Goal: Task Accomplishment & Management: Use online tool/utility

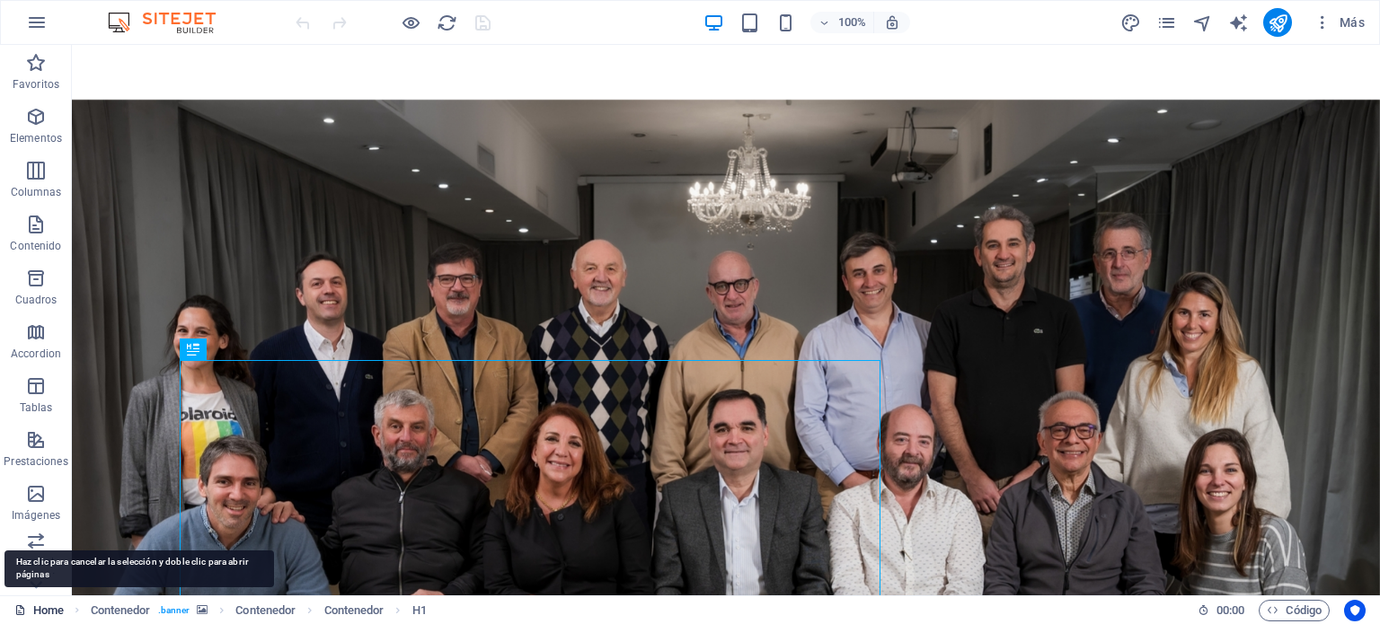
click at [49, 609] on link "Home" at bounding box center [38, 611] width 49 height 22
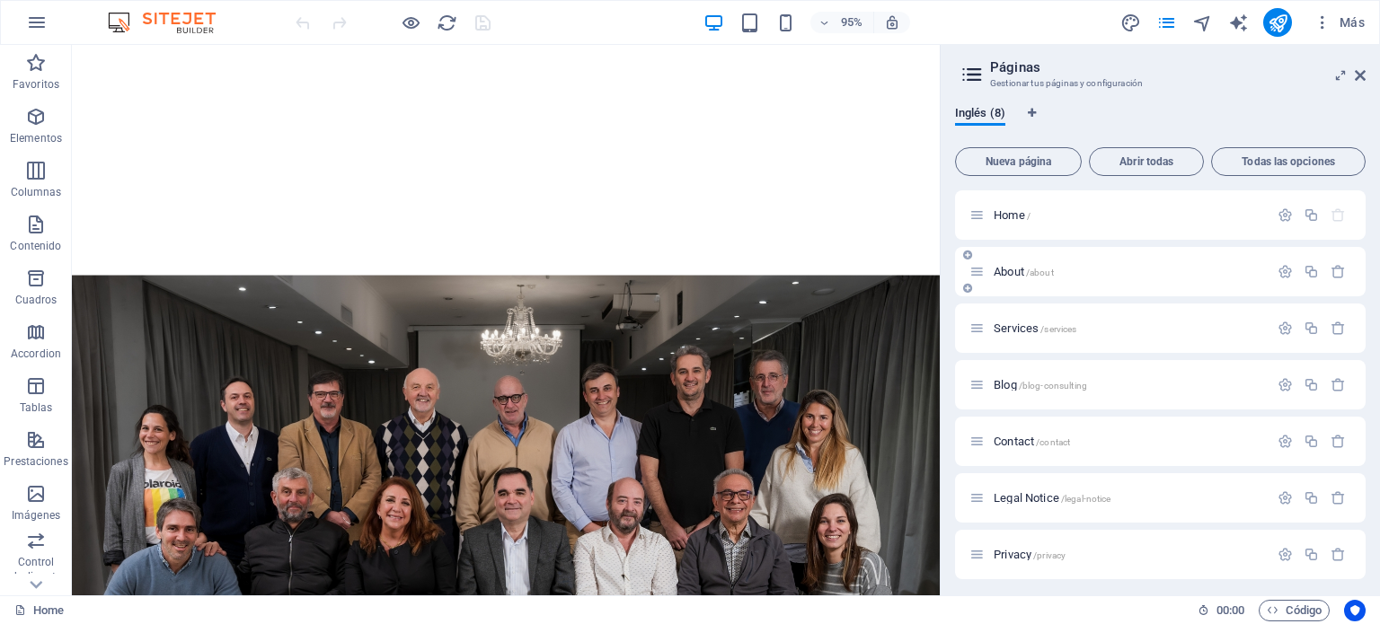
click at [1009, 273] on span "About /about" at bounding box center [1024, 271] width 60 height 13
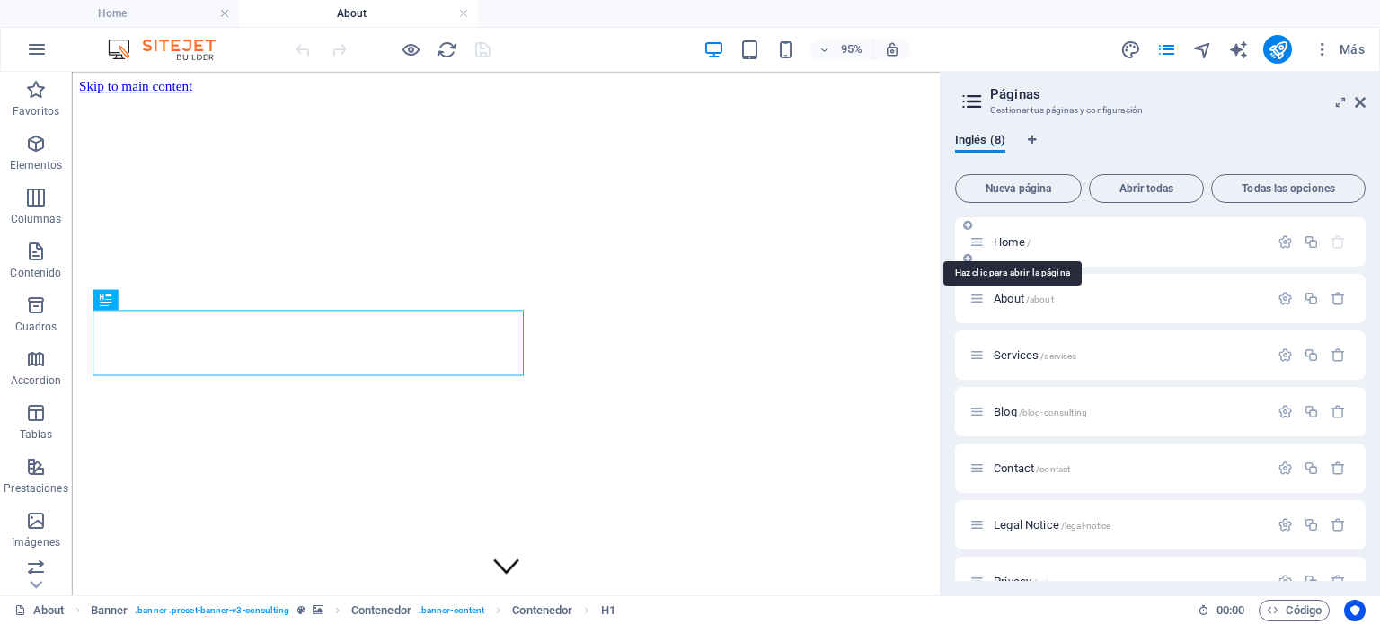
click at [1006, 243] on span "Home /" at bounding box center [1012, 241] width 37 height 13
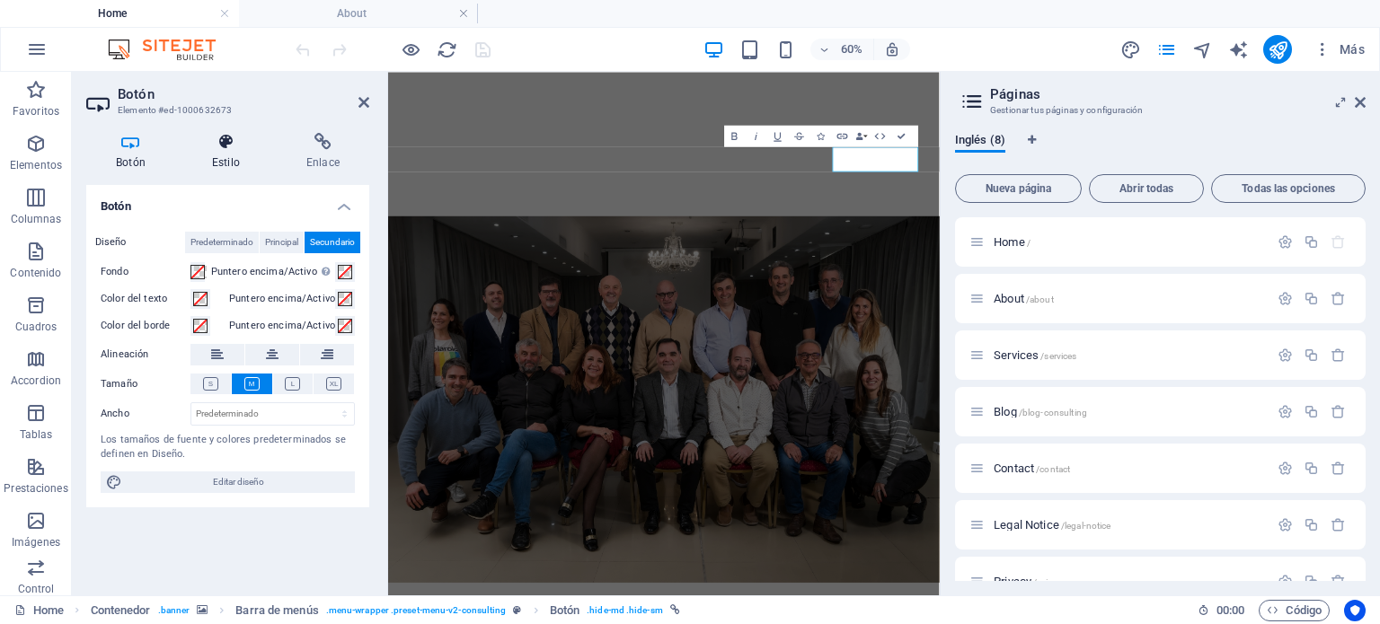
click at [220, 157] on h4 "Estilo" at bounding box center [229, 152] width 94 height 38
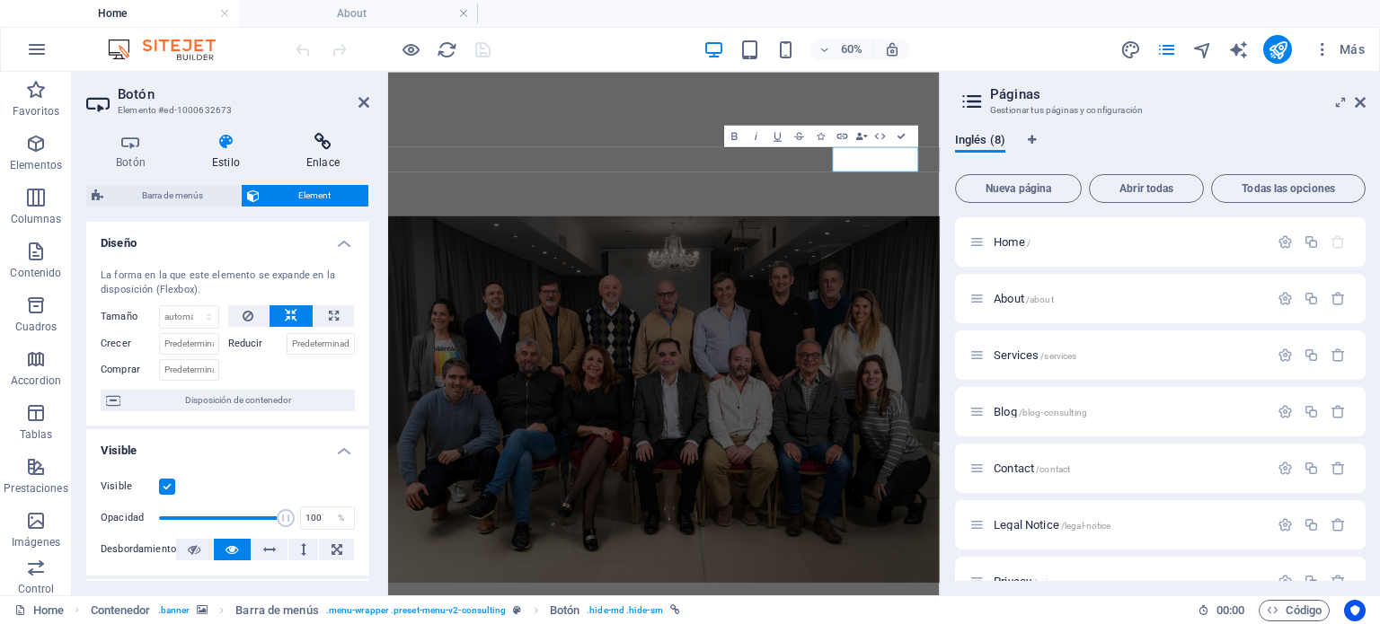
click at [325, 148] on icon at bounding box center [323, 142] width 93 height 18
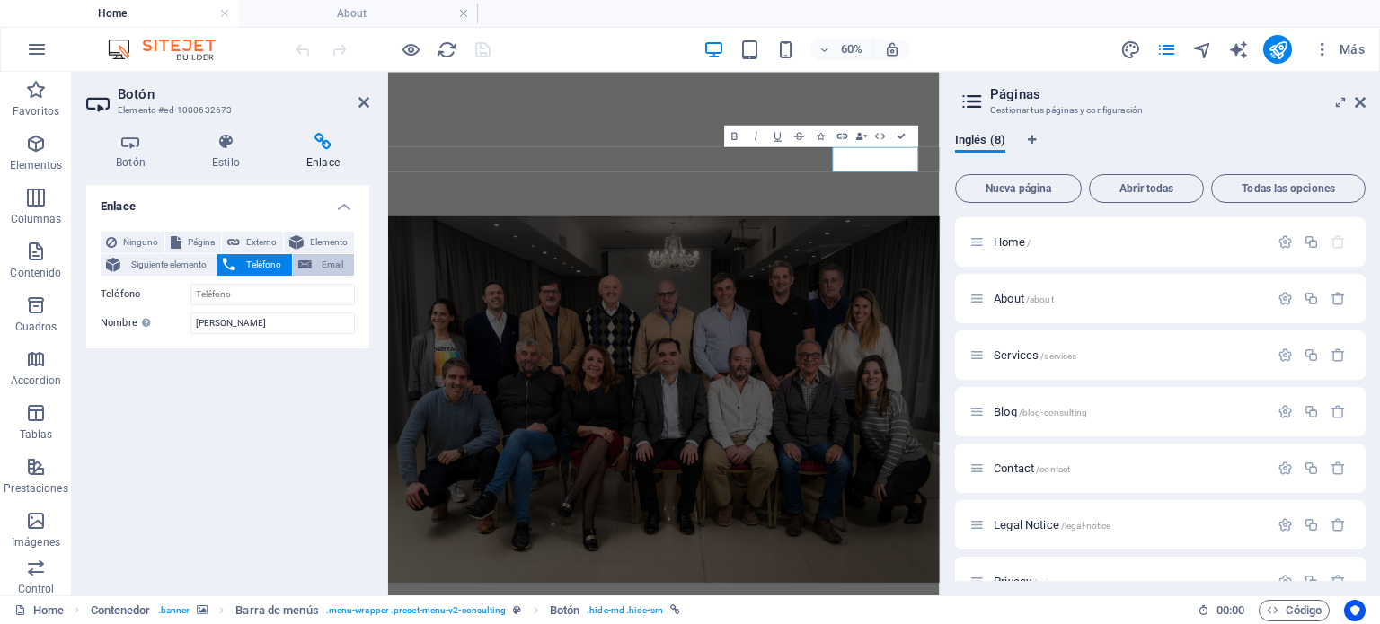
click at [324, 267] on span "Email" at bounding box center [332, 265] width 31 height 22
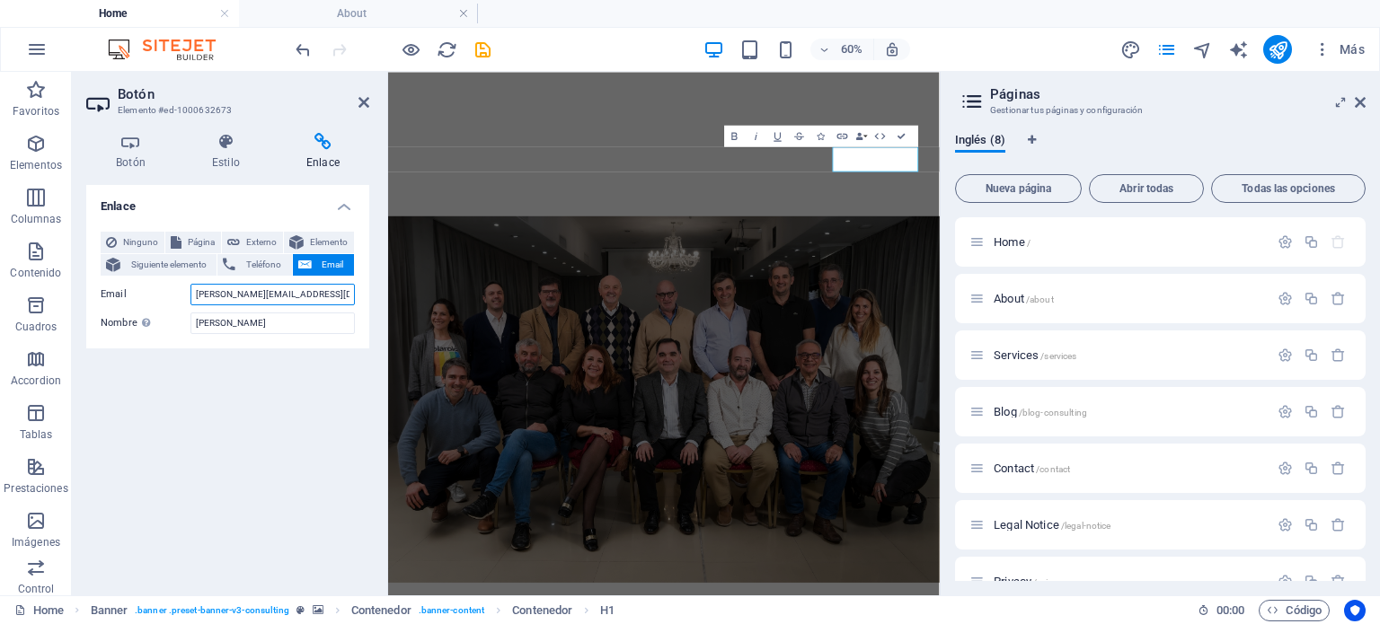
type input "[PERSON_NAME][EMAIL_ADDRESS][DOMAIN_NAME]"
click at [321, 411] on div "Enlace Ninguno Página Externo Elemento Siguiente elemento Teléfono Email Página…" at bounding box center [227, 383] width 283 height 396
click at [363, 97] on icon at bounding box center [363, 102] width 11 height 14
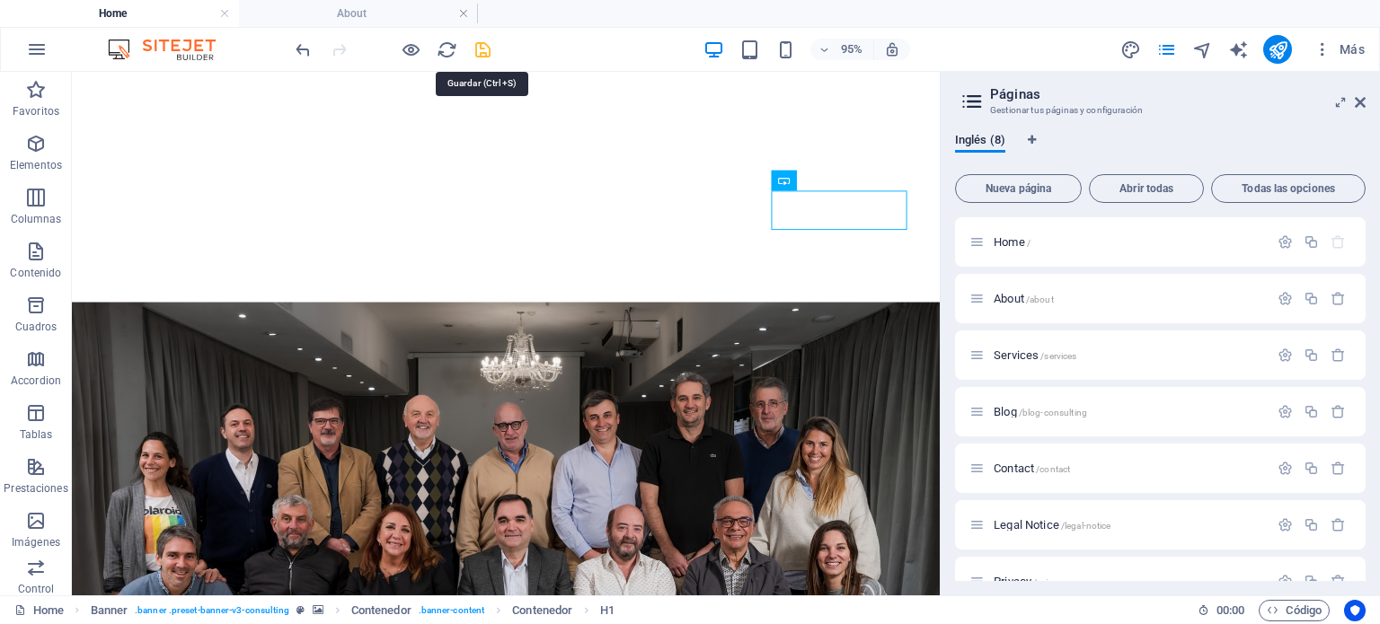
click at [483, 46] on icon "save" at bounding box center [483, 50] width 21 height 21
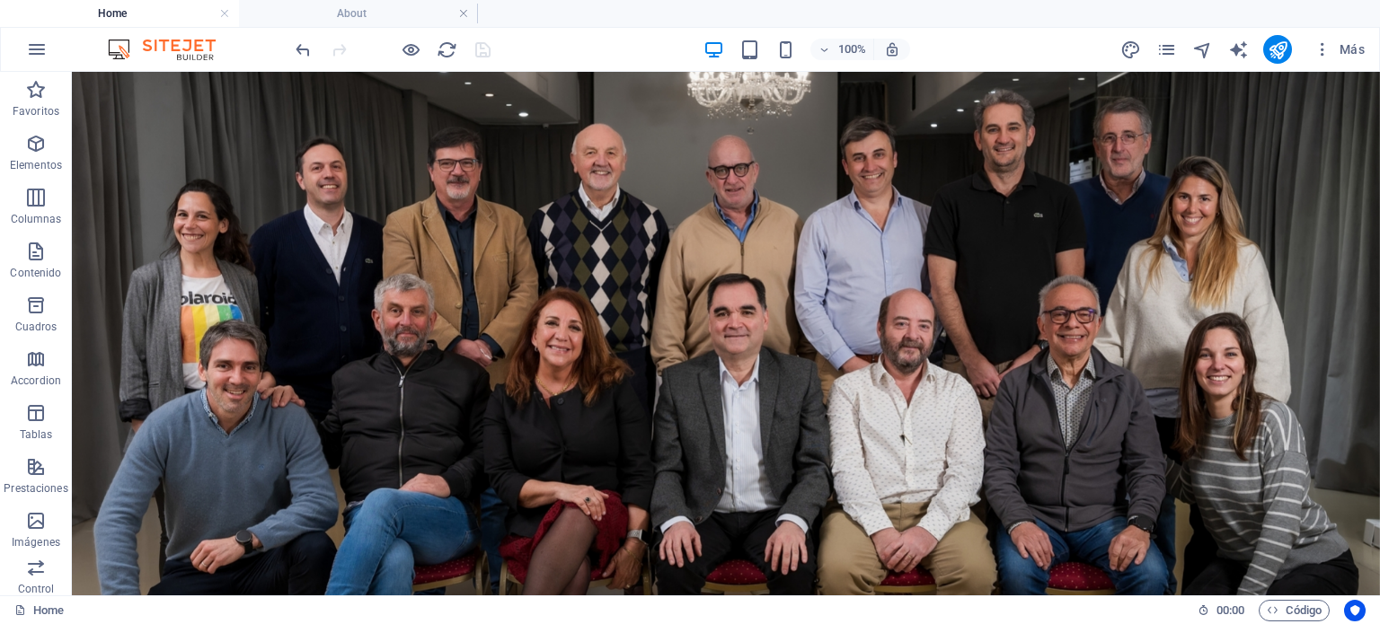
scroll to position [151, 0]
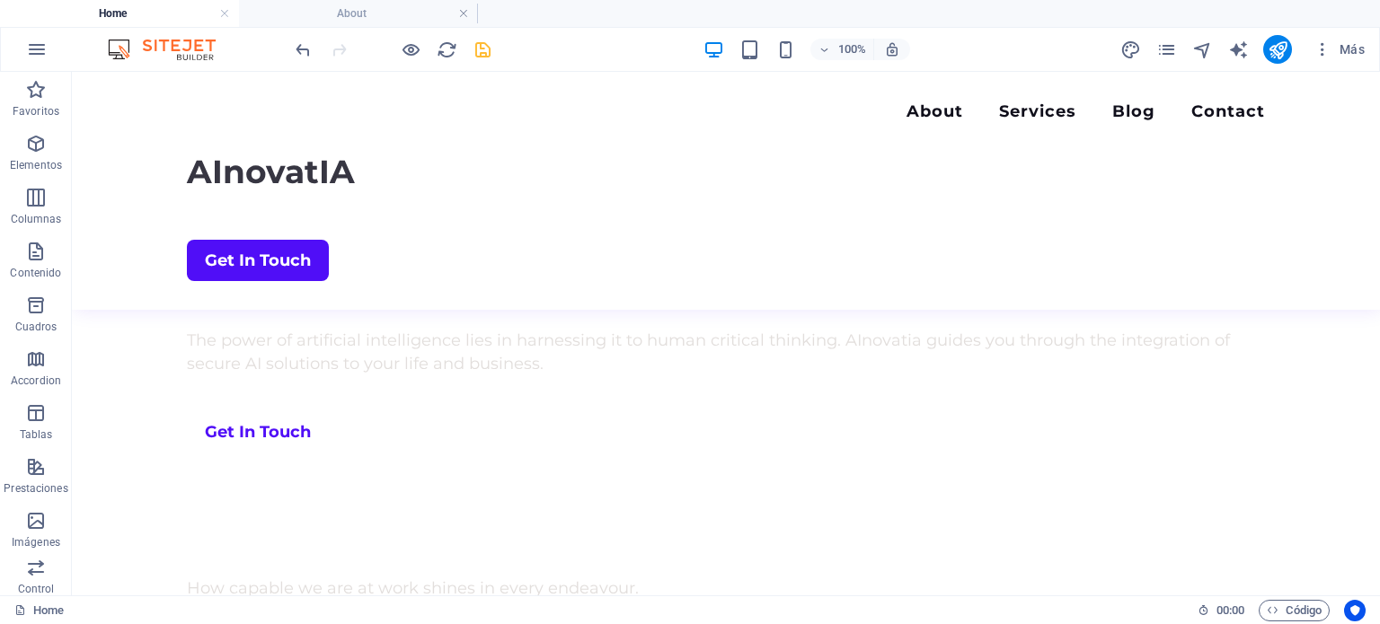
scroll to position [1334, 0]
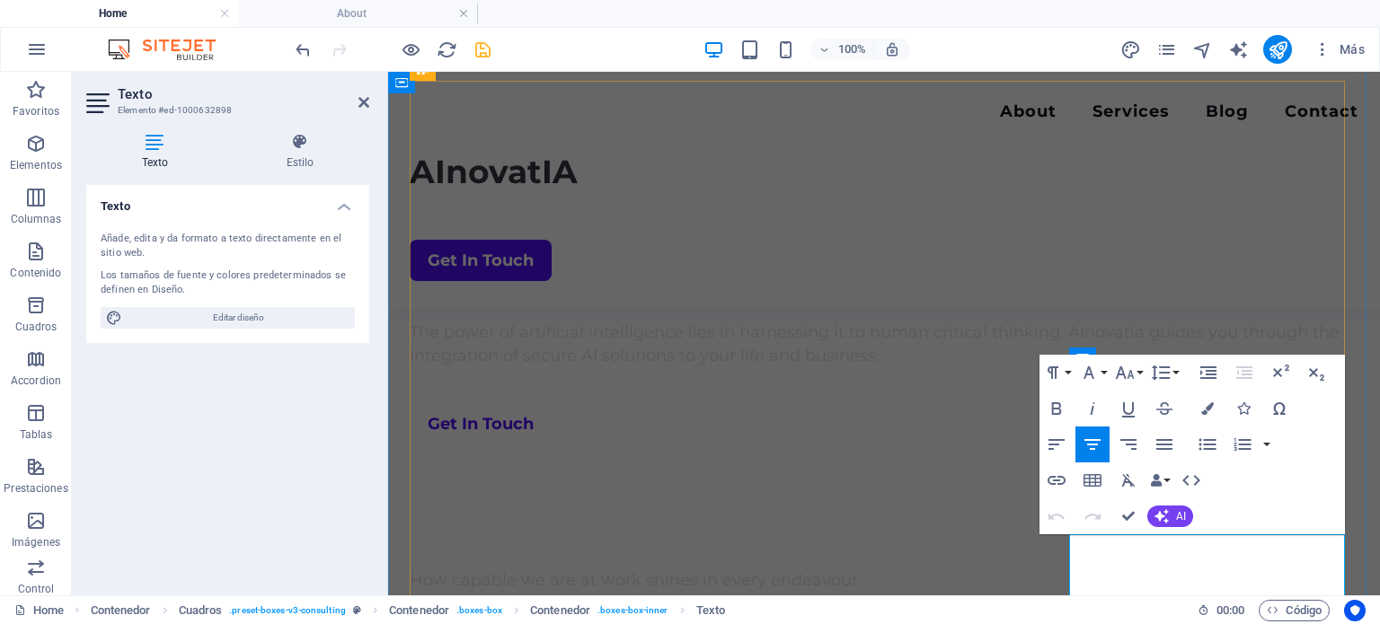
drag, startPoint x: 1190, startPoint y: 574, endPoint x: 1100, endPoint y: 570, distance: 90.0
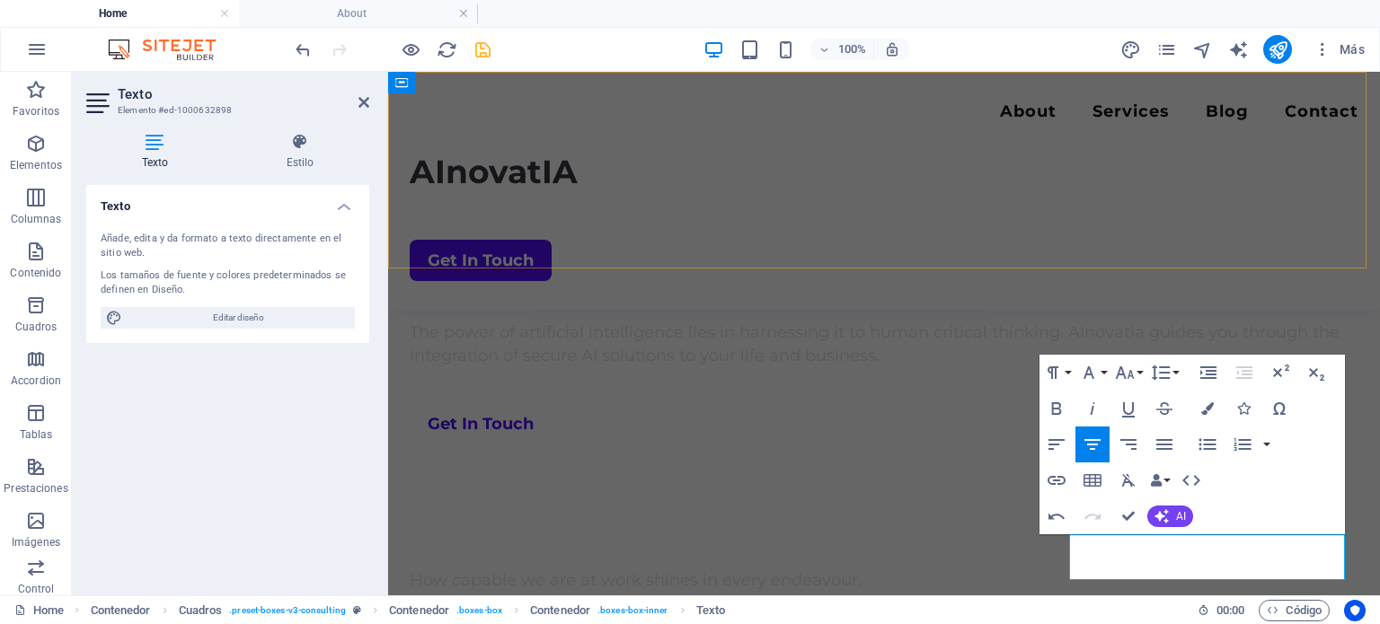
click at [987, 226] on div "Menu About Services Blog Contact AInovatIA Get In Touch" at bounding box center [884, 191] width 992 height 238
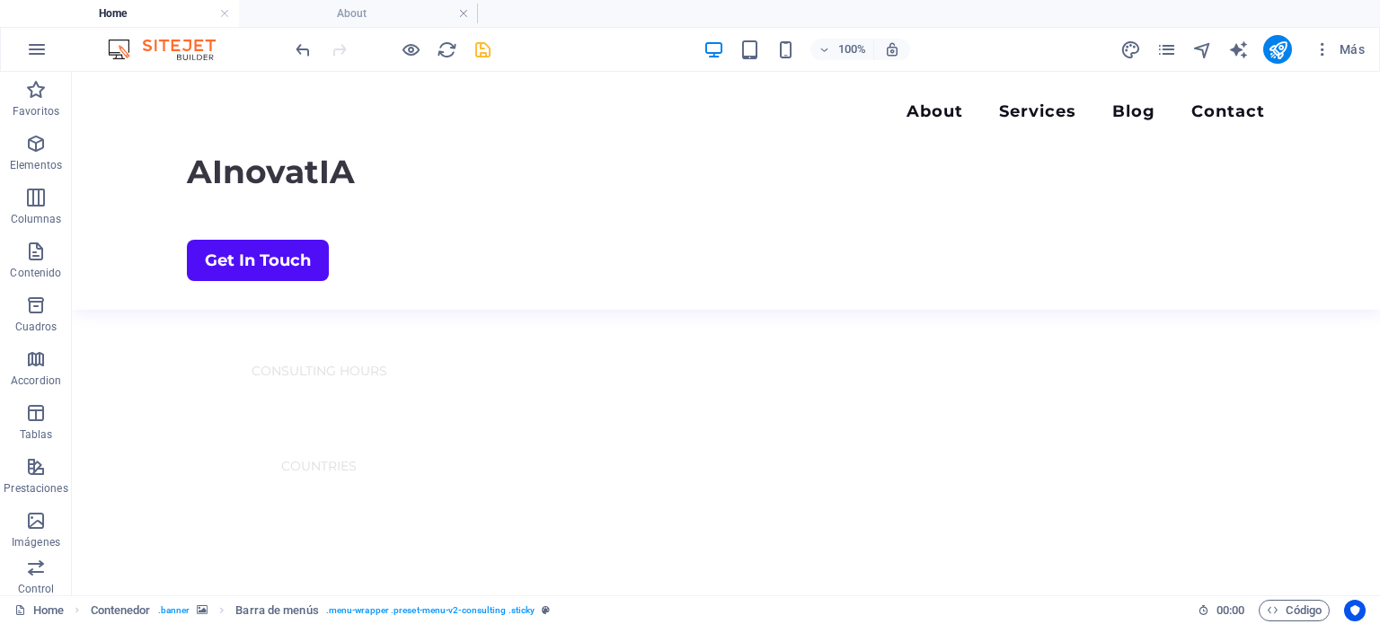
scroll to position [1794, 0]
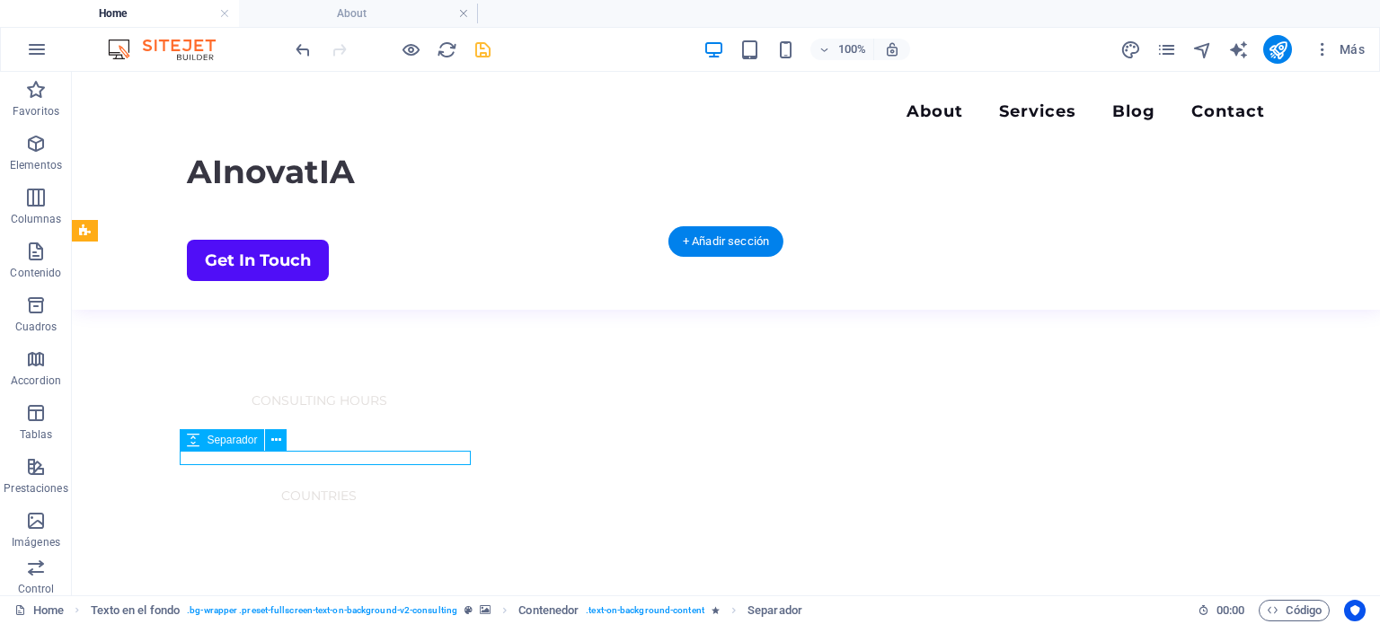
select select "px"
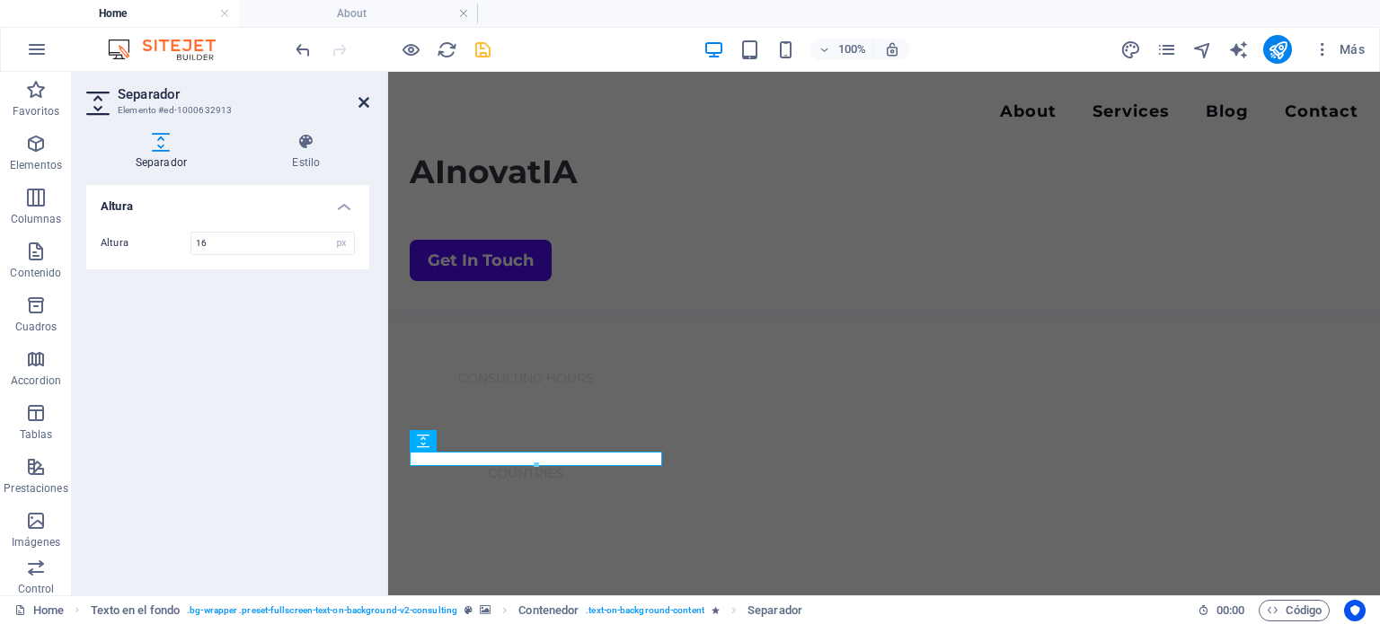
click at [360, 100] on icon at bounding box center [363, 102] width 11 height 14
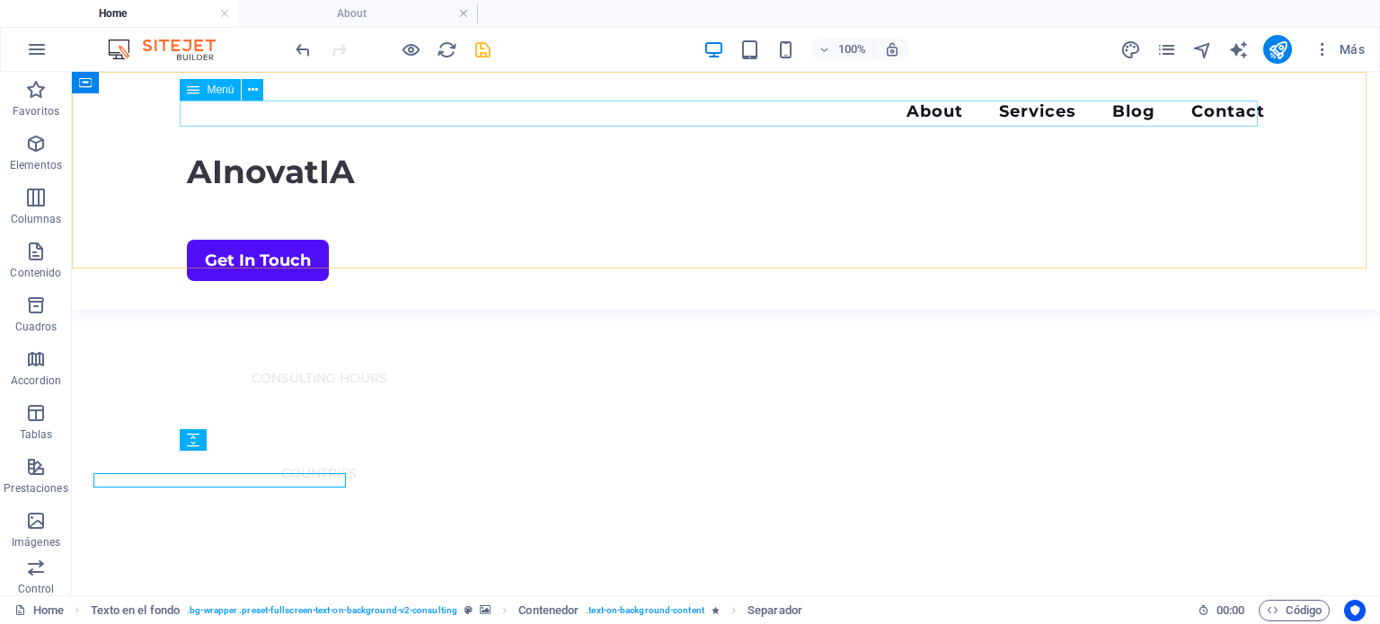
scroll to position [1794, 0]
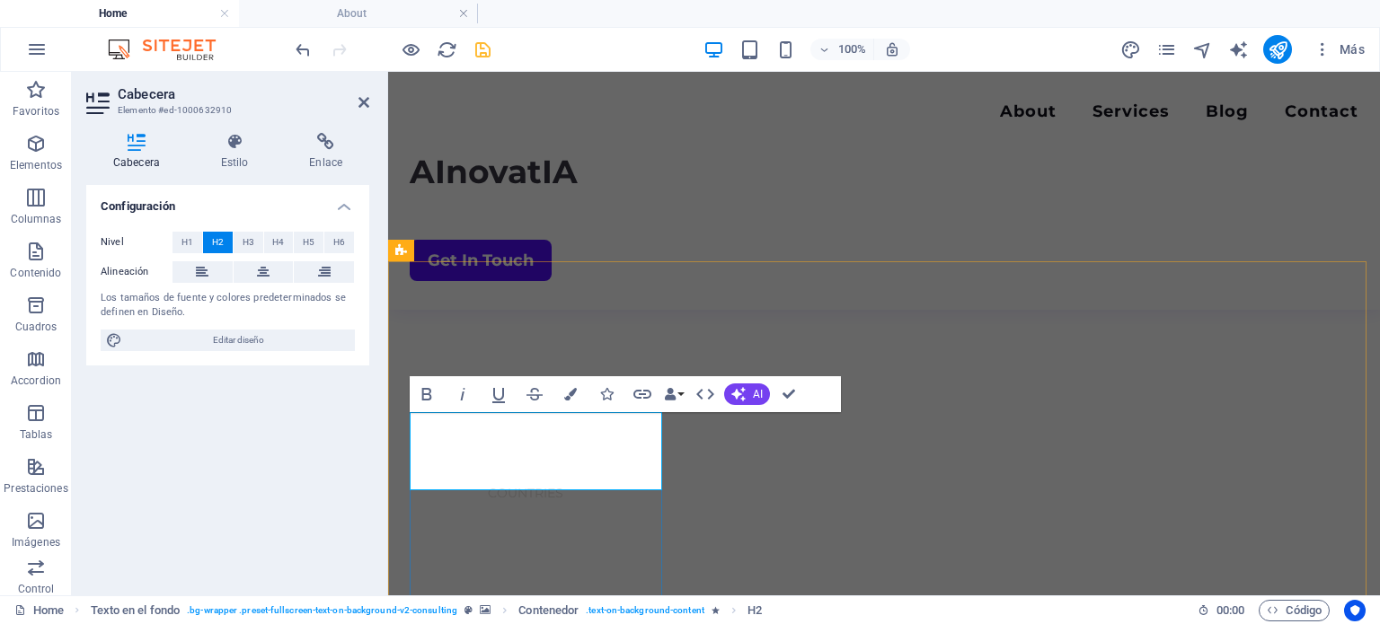
drag, startPoint x: 552, startPoint y: 473, endPoint x: 411, endPoint y: 473, distance: 140.2
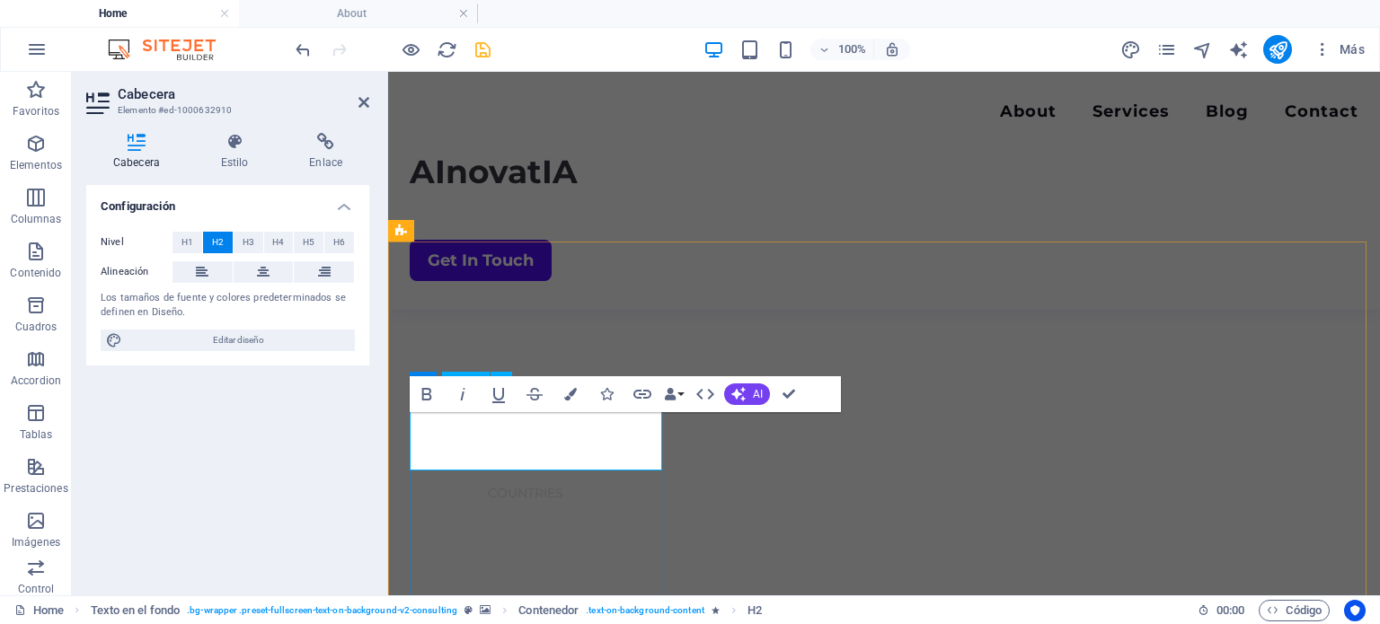
scroll to position [1817, 0]
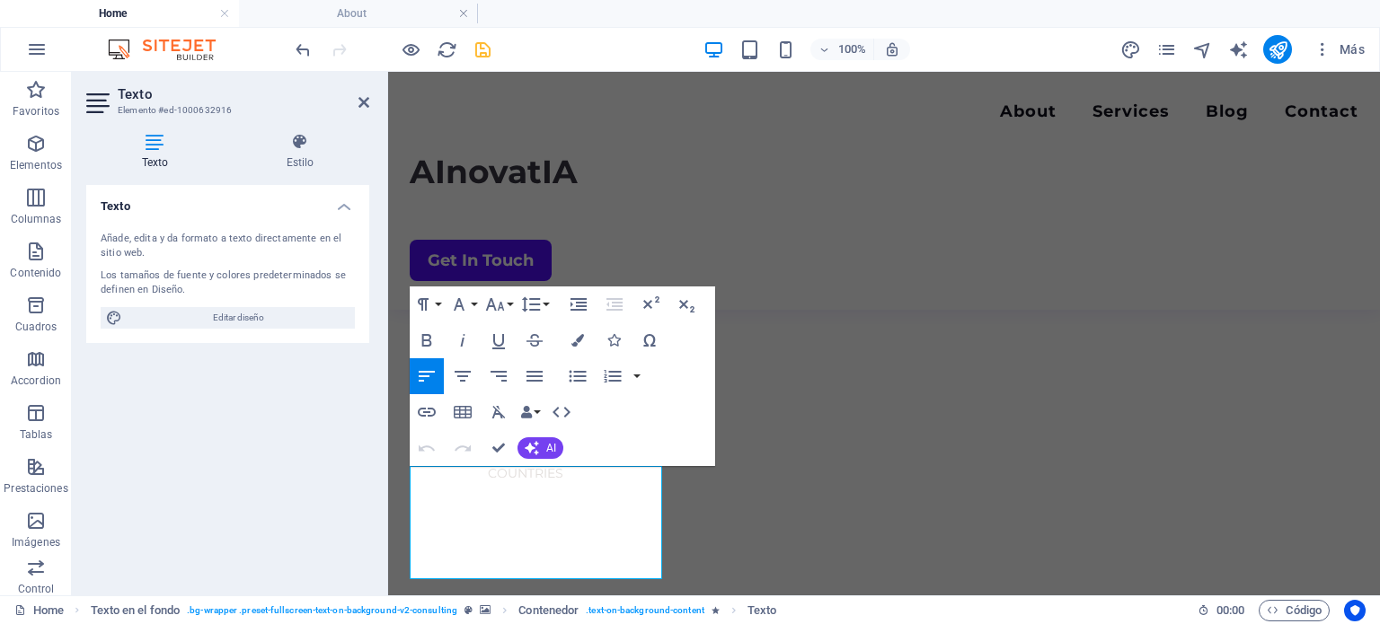
drag, startPoint x: 597, startPoint y: 567, endPoint x: 402, endPoint y: 574, distance: 196.0
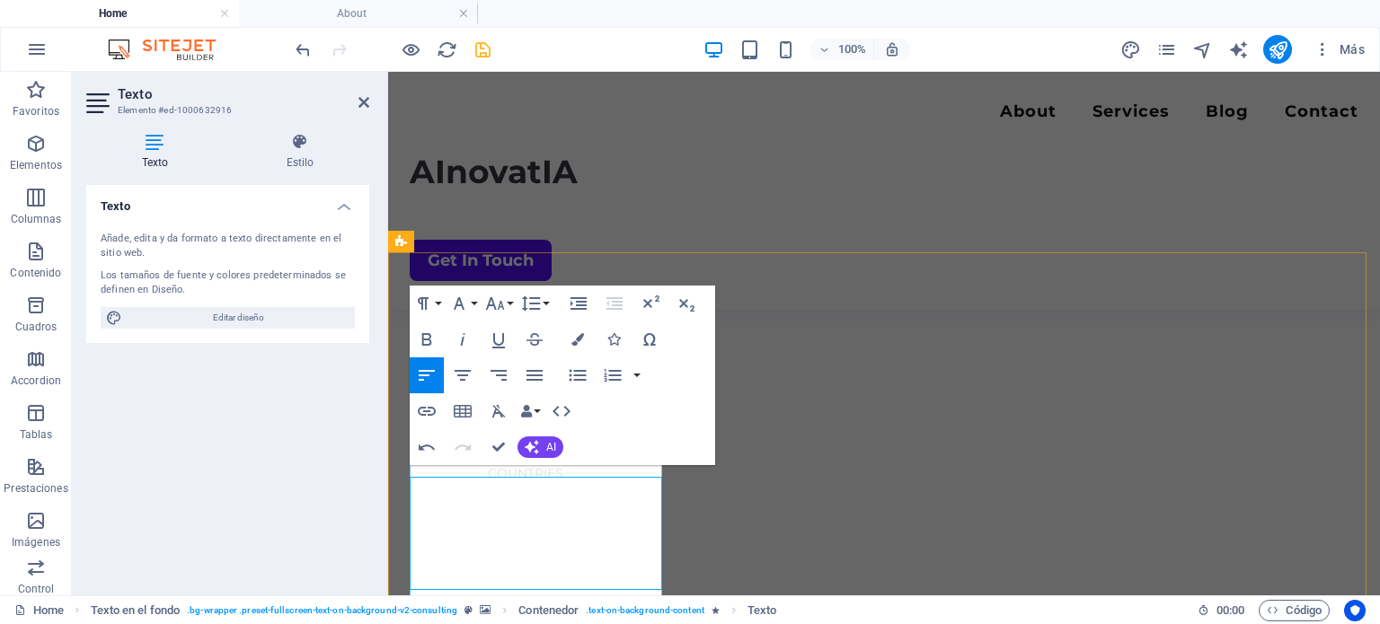
scroll to position [1806, 0]
drag, startPoint x: 575, startPoint y: 542, endPoint x: 402, endPoint y: 544, distance: 173.4
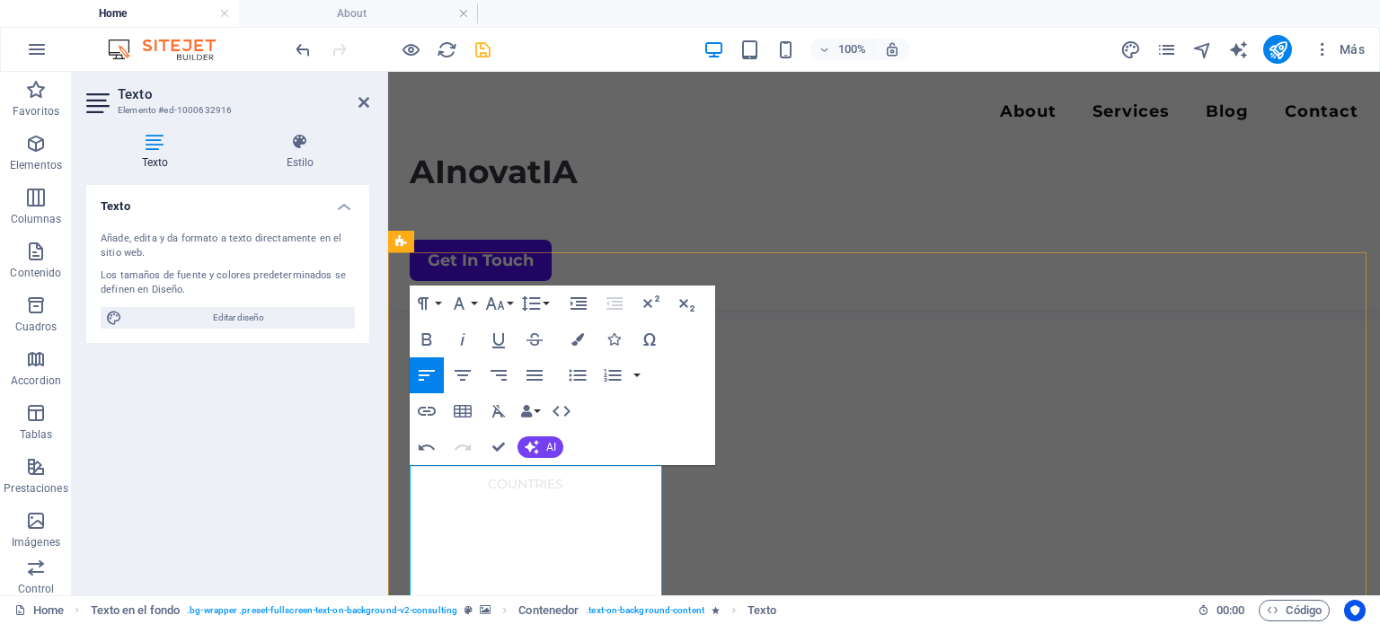
scroll to position [1817, 0]
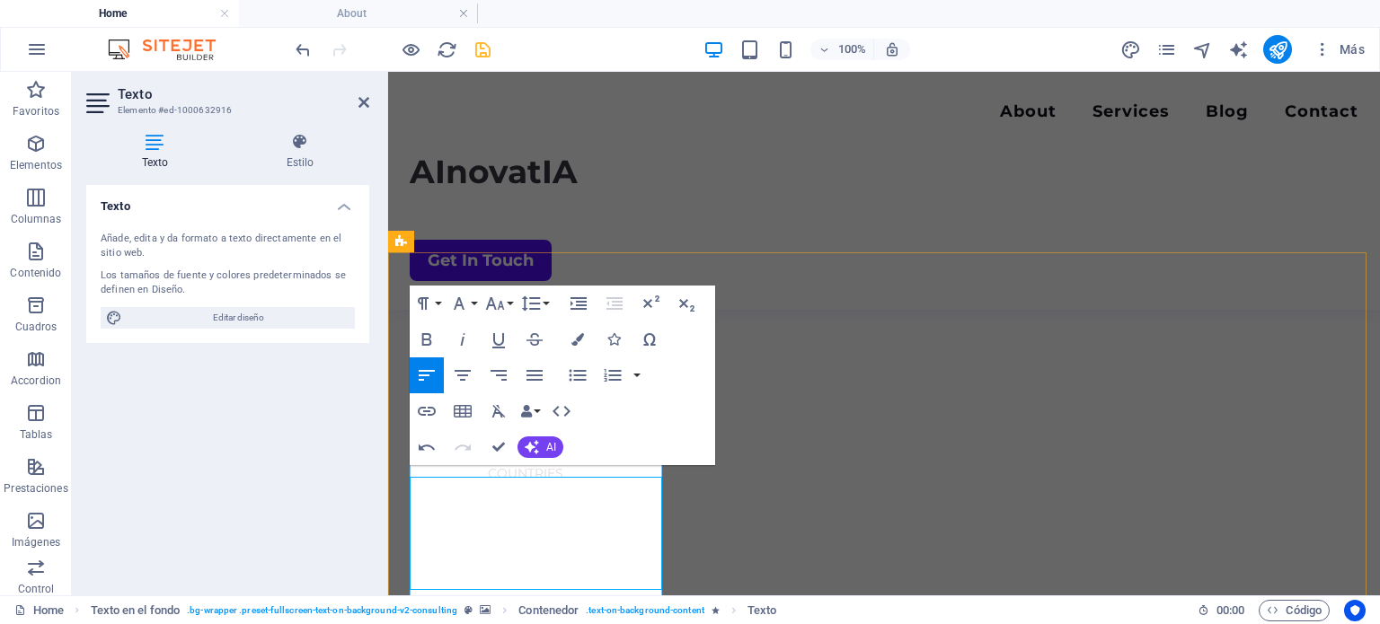
scroll to position [1806, 0]
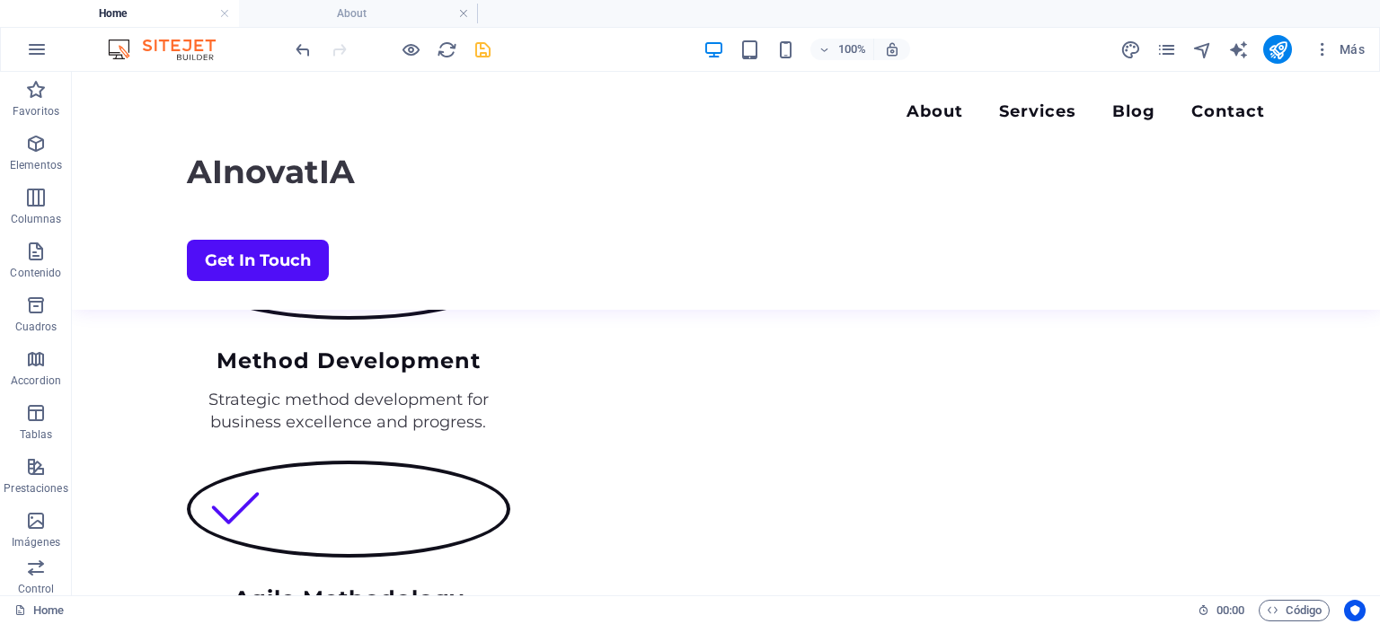
scroll to position [2473, 0]
